Goal: Task Accomplishment & Management: Use online tool/utility

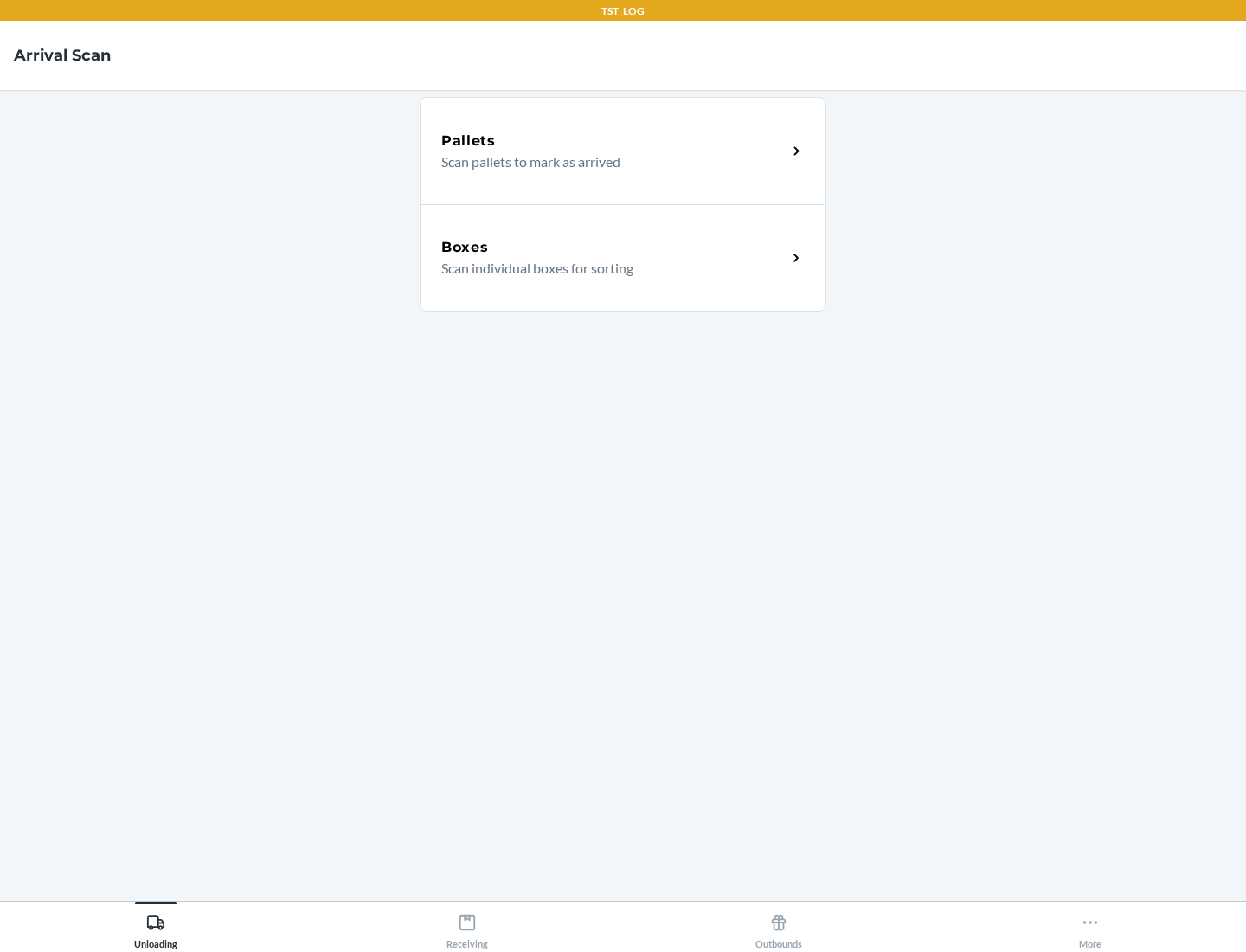
click at [613, 248] on div "Boxes" at bounding box center [614, 247] width 346 height 21
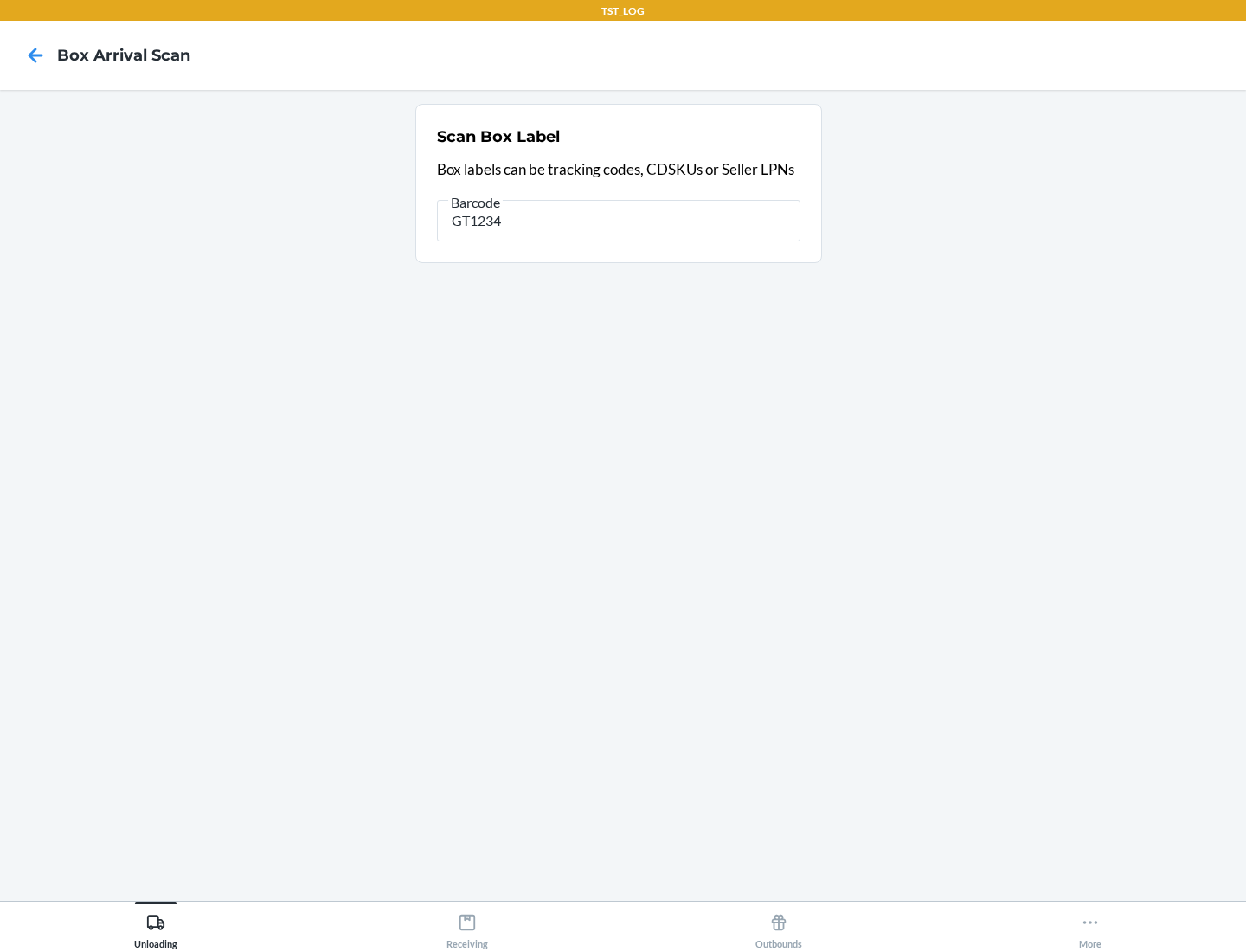
type input "GT1234"
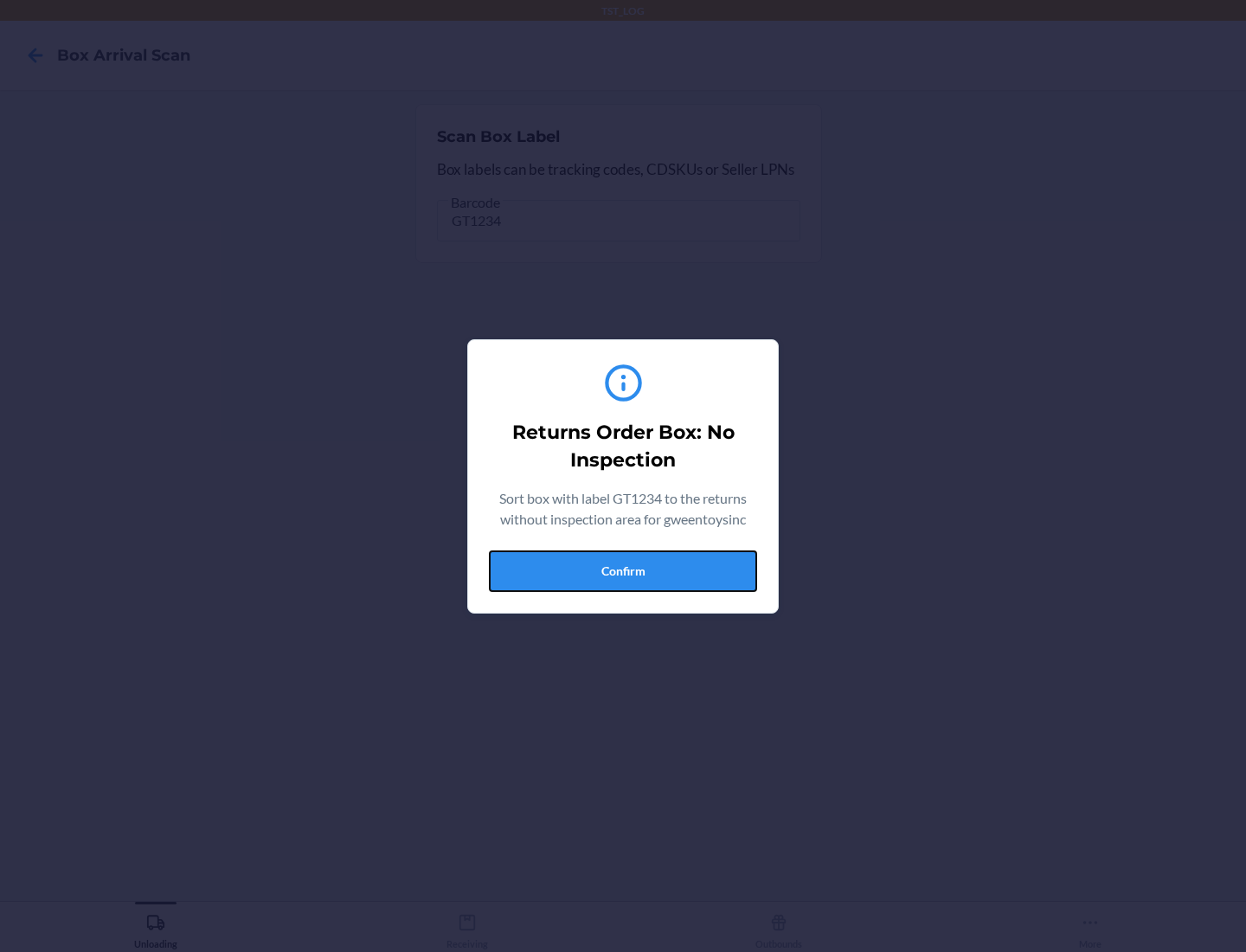
click at [623, 571] on button "Confirm" at bounding box center [623, 571] width 269 height 41
